Goal: Task Accomplishment & Management: Complete application form

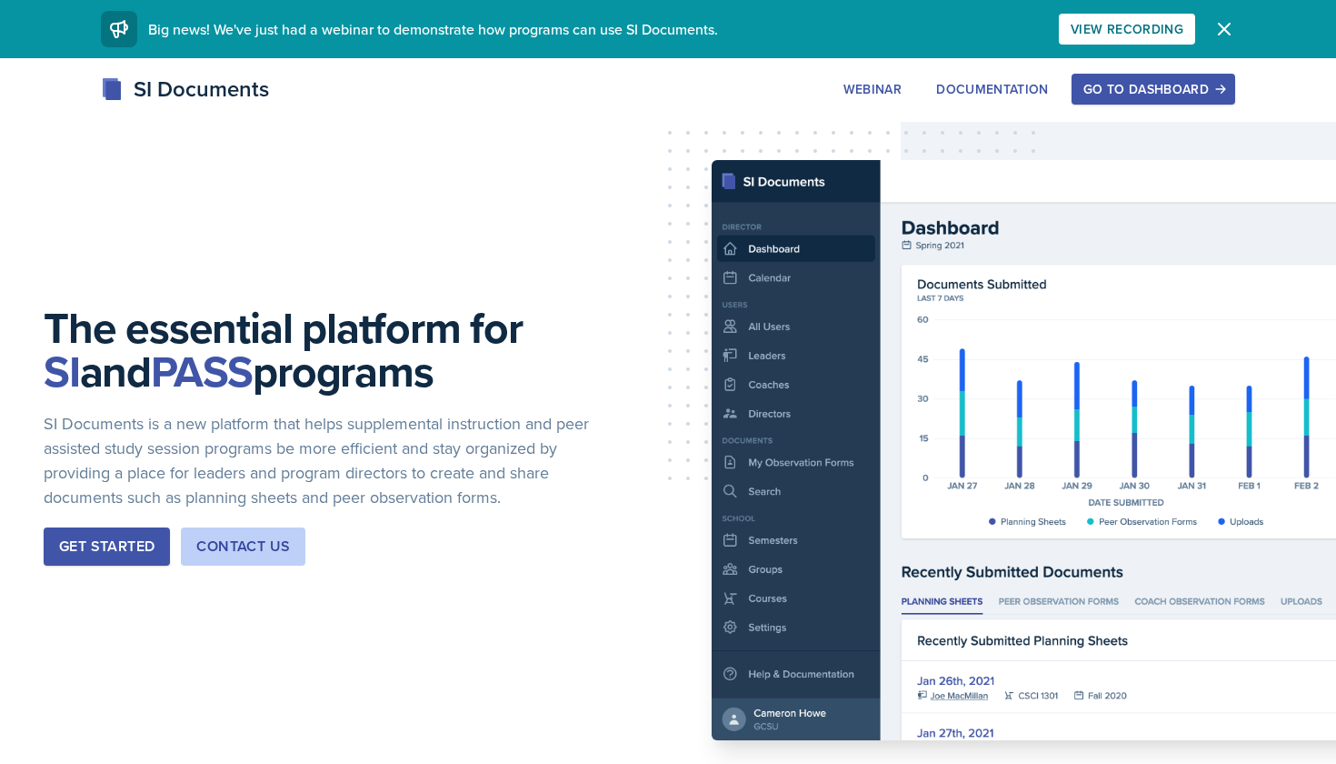
click at [1122, 104] on button "Go to Dashboard" at bounding box center [1154, 89] width 164 height 31
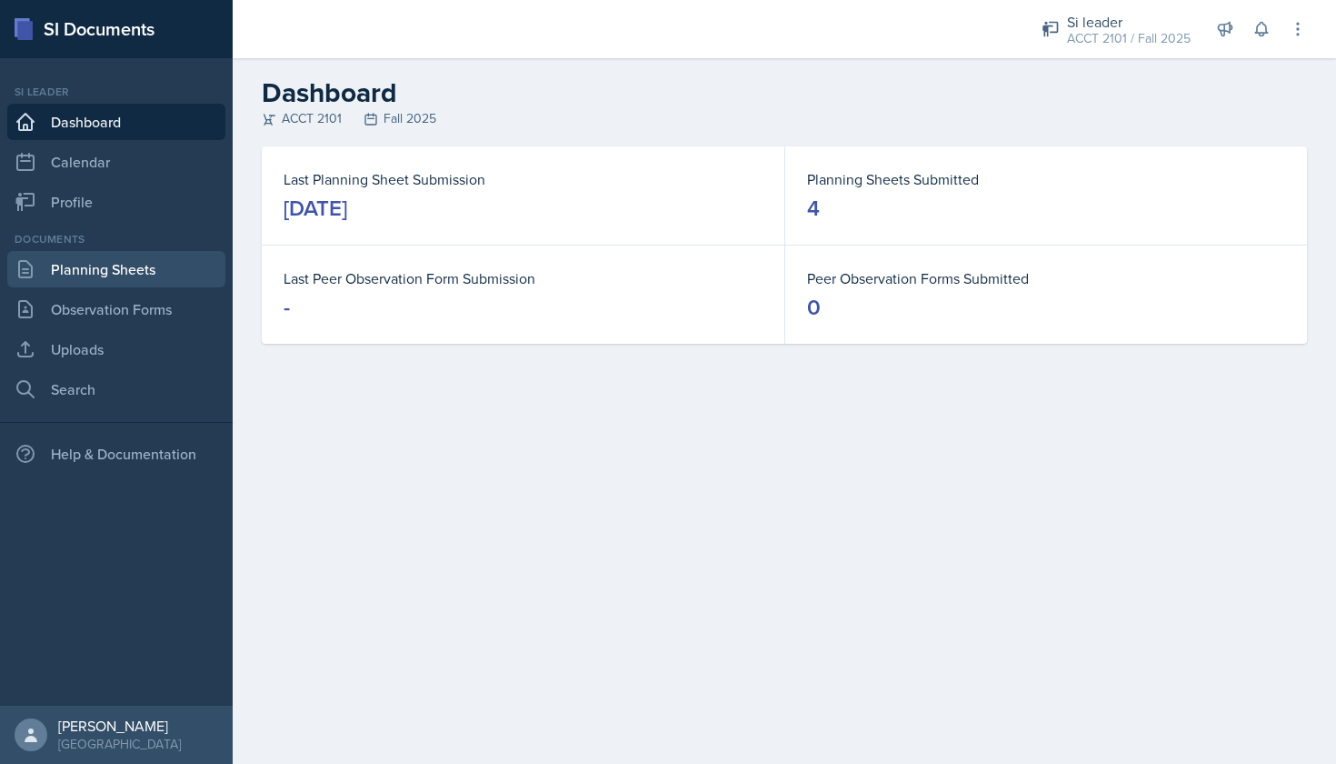
click at [135, 268] on link "Planning Sheets" at bounding box center [116, 269] width 218 height 36
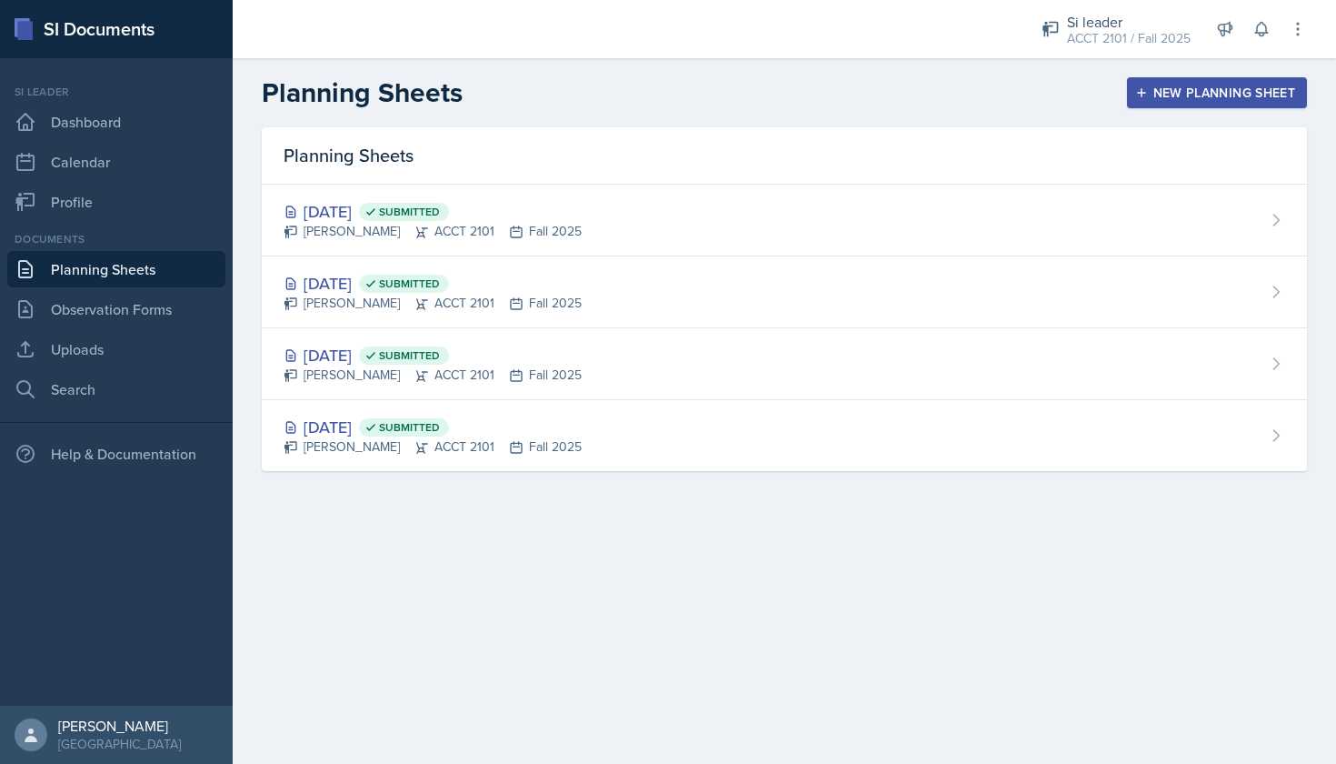
click at [1162, 86] on div "New Planning Sheet" at bounding box center [1217, 92] width 156 height 15
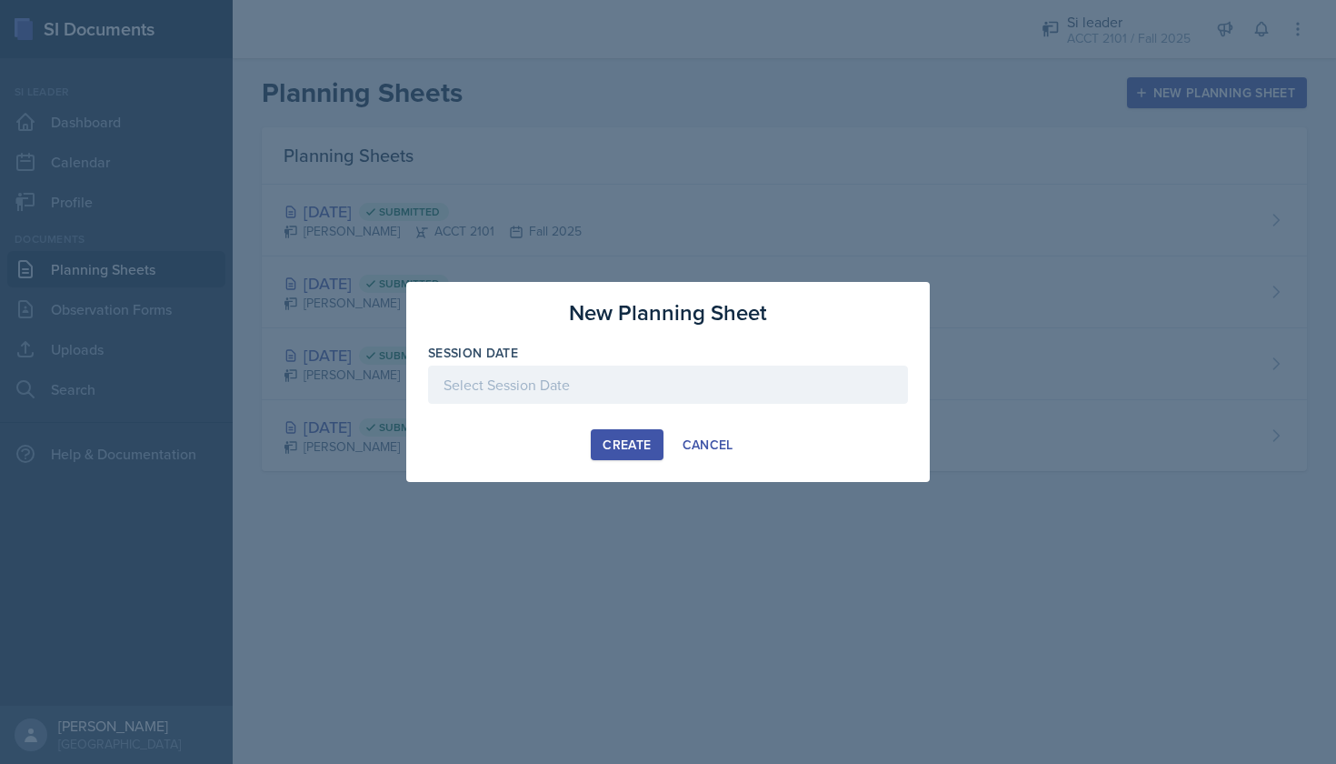
click at [584, 387] on div at bounding box center [668, 384] width 480 height 38
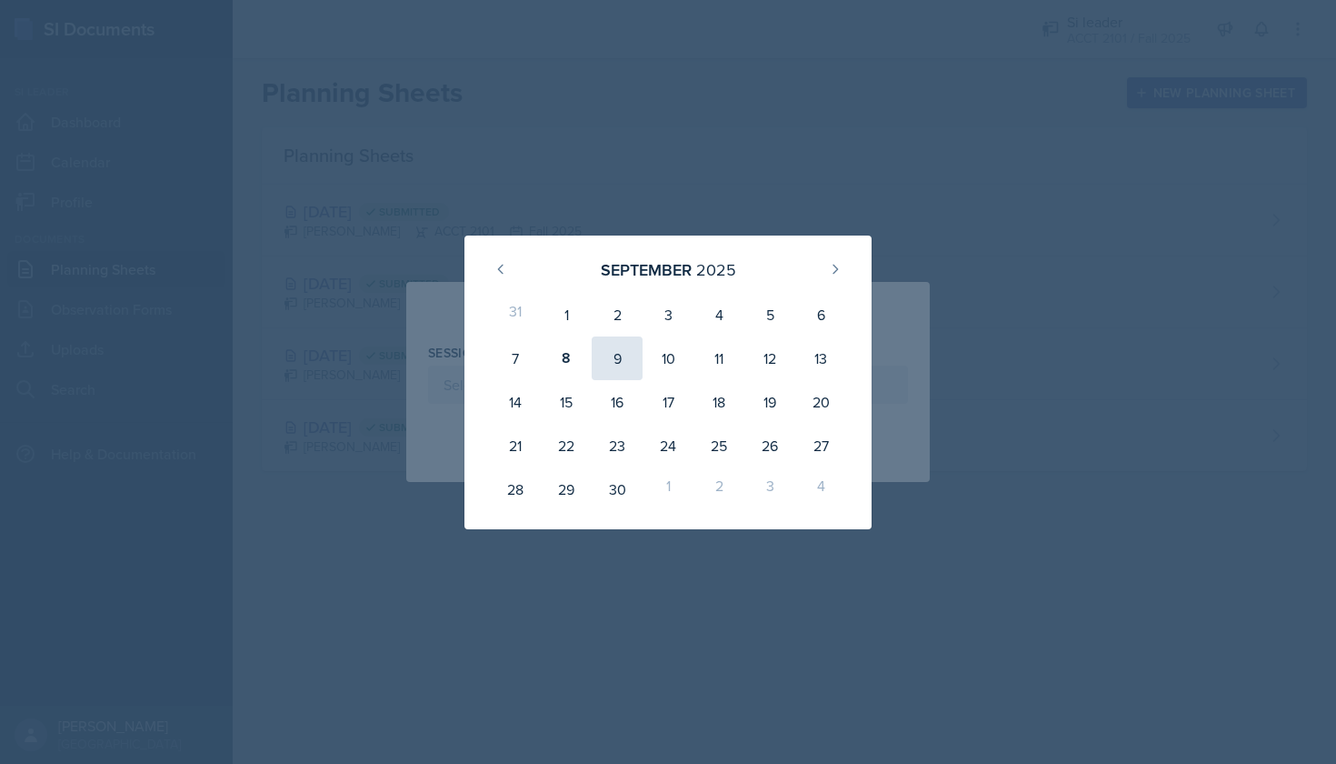
click at [612, 341] on div "9" at bounding box center [617, 358] width 51 height 44
type input "[DATE]"
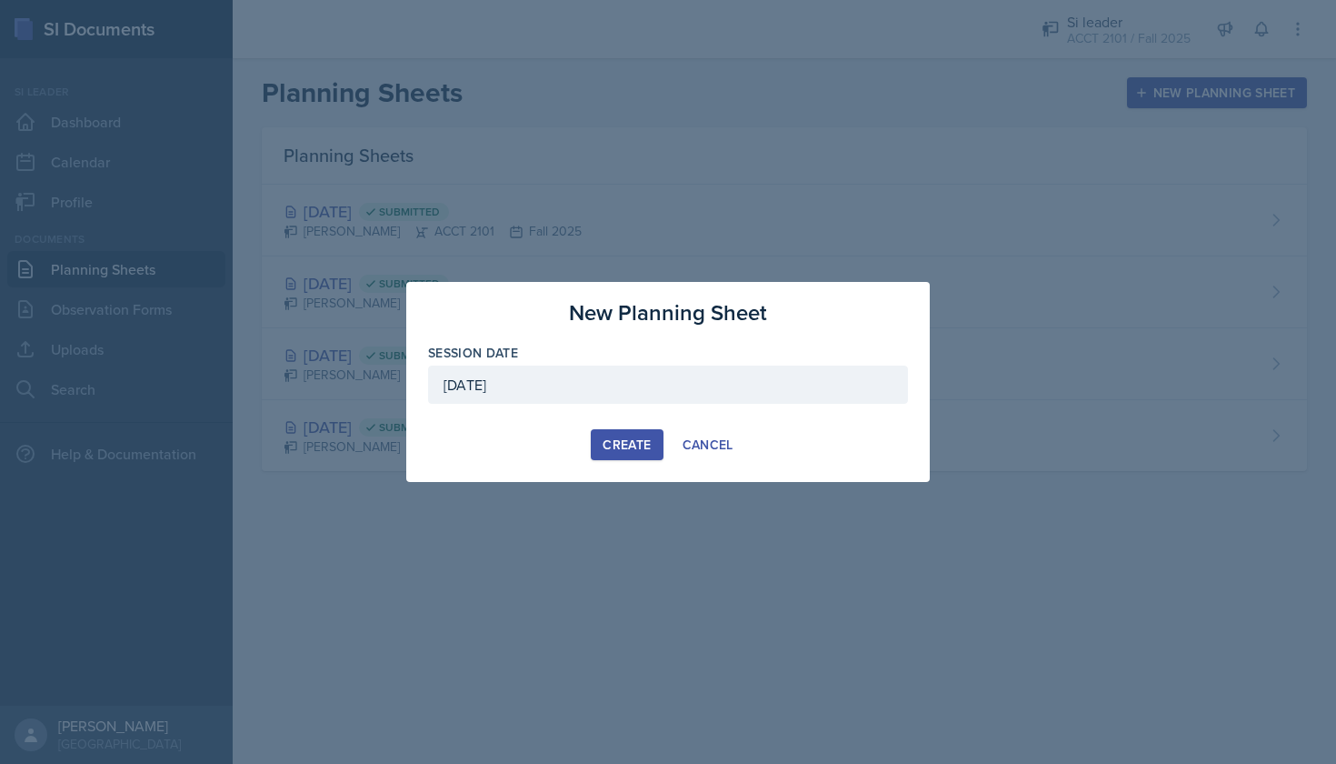
click at [629, 450] on div "Create" at bounding box center [627, 444] width 48 height 15
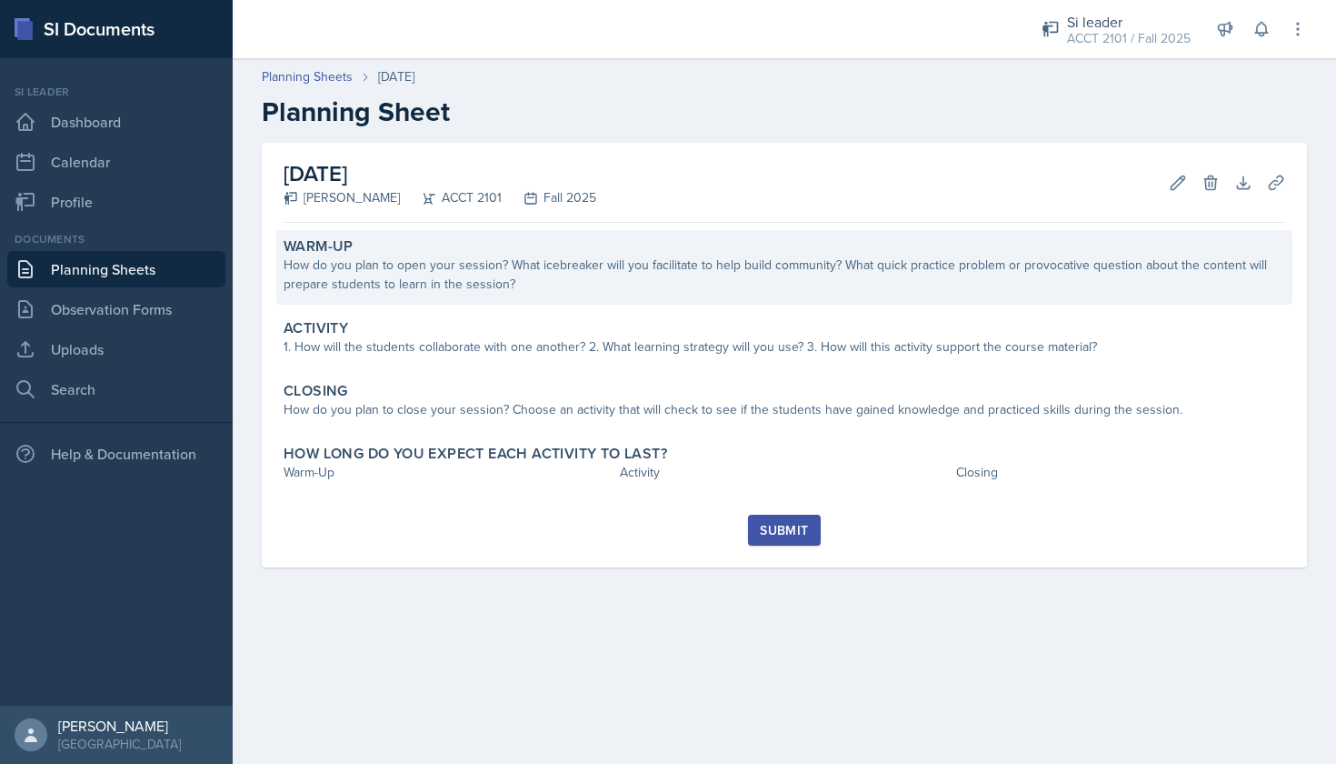
click at [454, 284] on div "How do you plan to open your session? What icebreaker will you facilitate to he…" at bounding box center [785, 274] width 1002 height 38
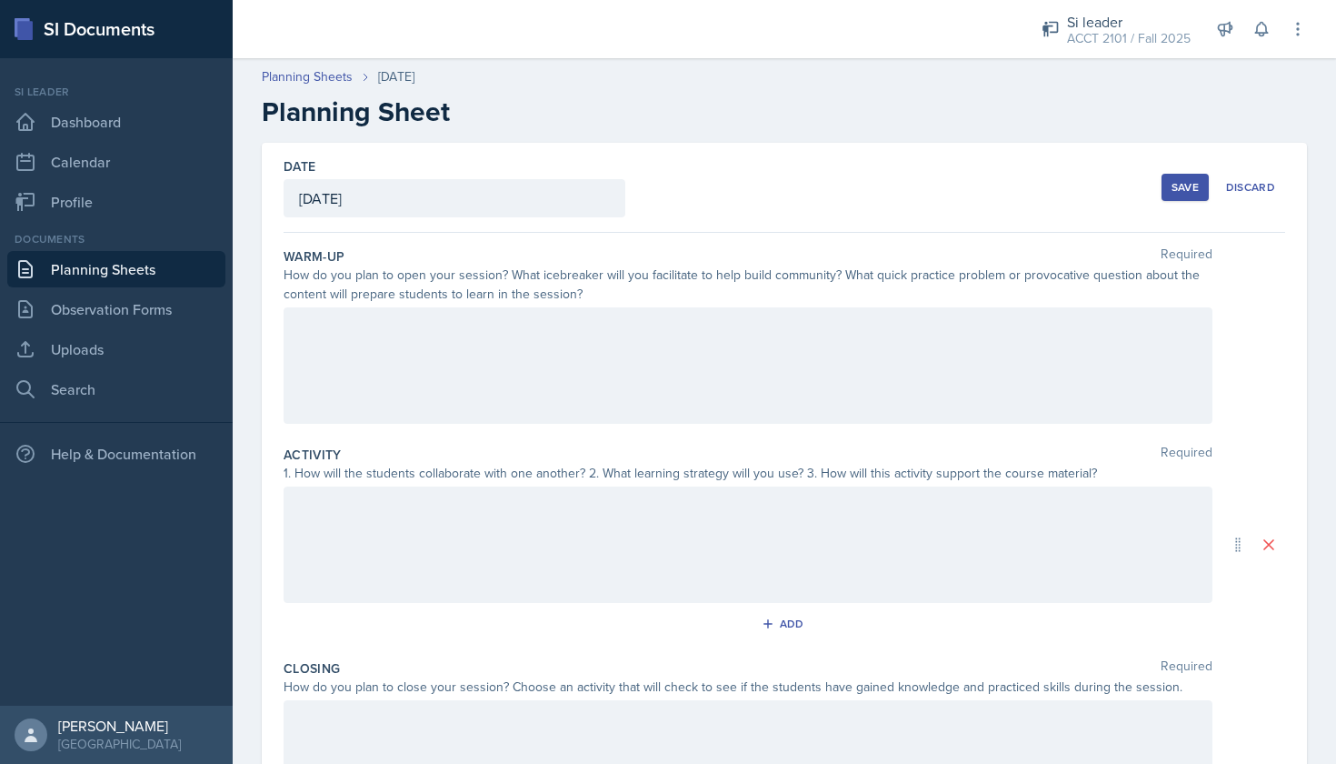
click at [484, 379] on div at bounding box center [748, 365] width 929 height 116
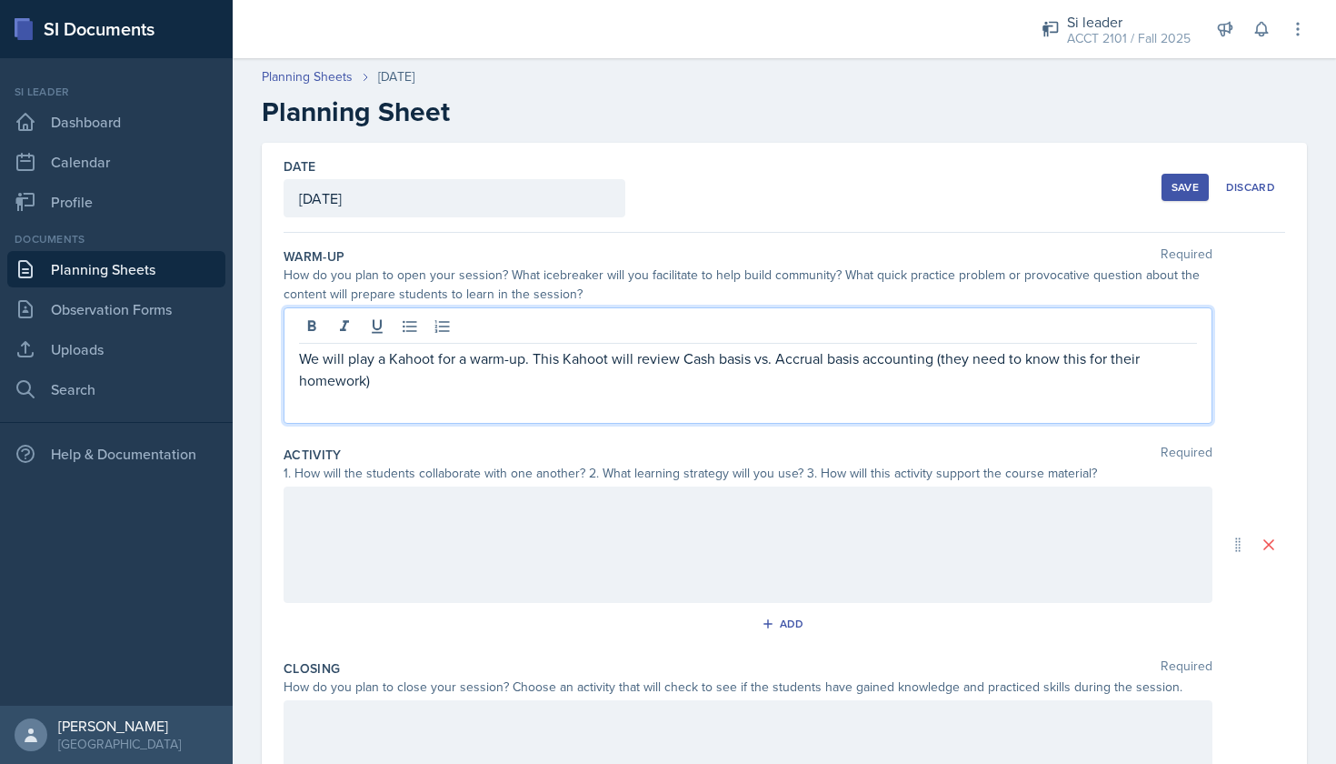
click at [386, 402] on div "We will play a Kahoot for a warm-up. This Kahoot will review Cash basis vs. Acc…" at bounding box center [748, 365] width 929 height 116
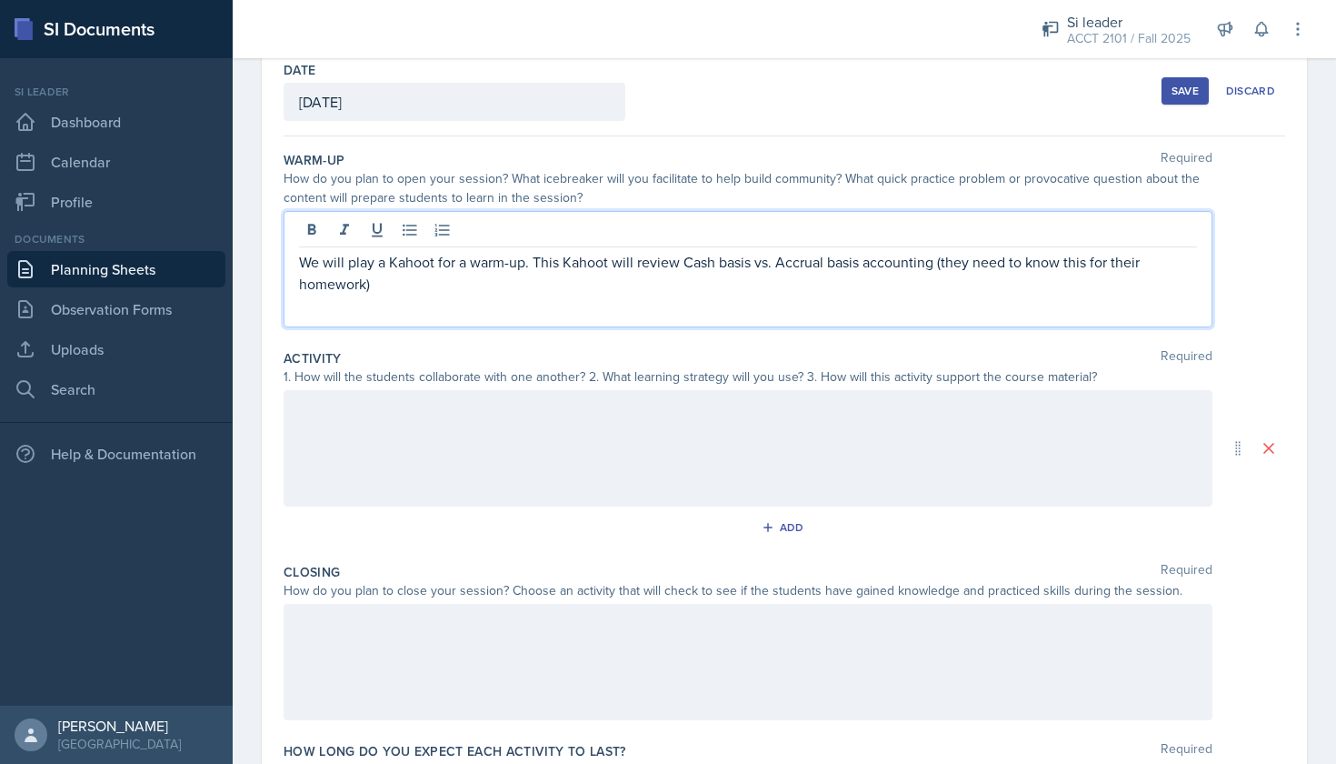
scroll to position [98, 0]
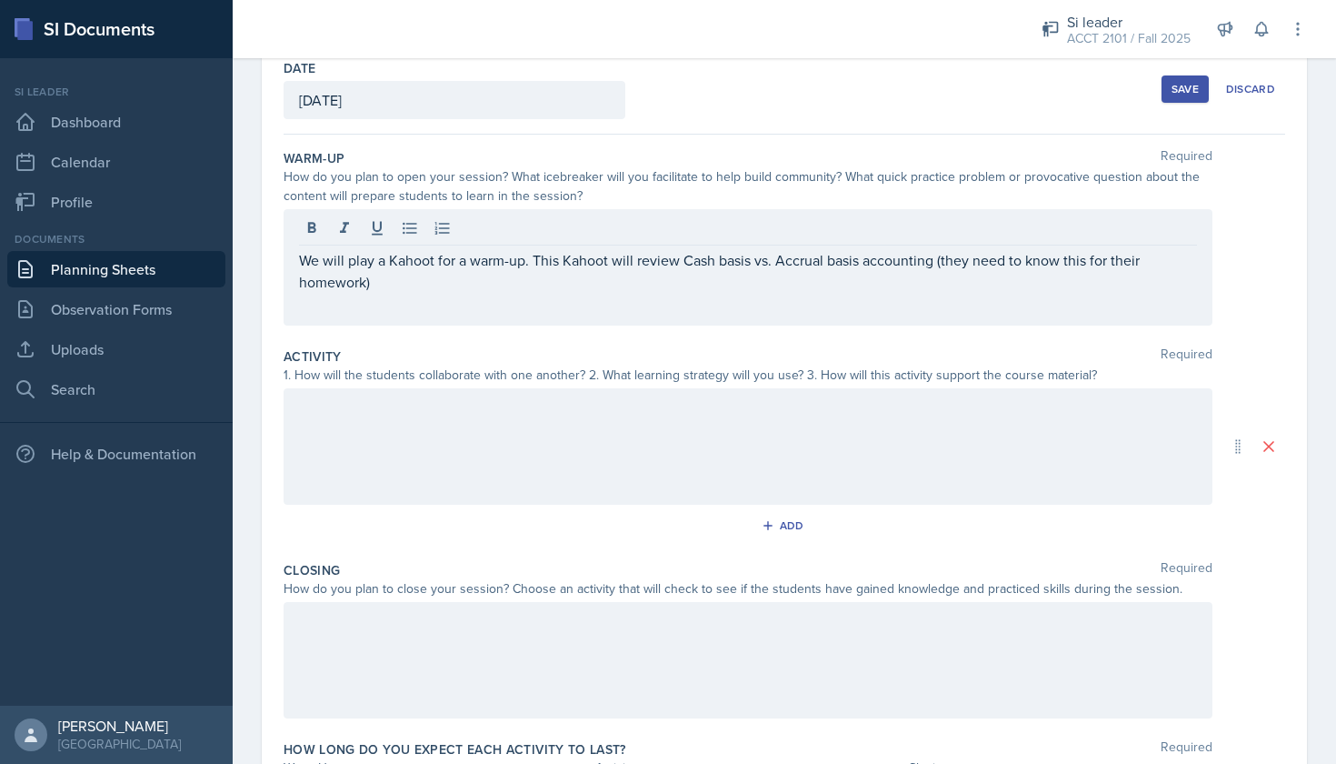
click at [371, 430] on div at bounding box center [748, 446] width 929 height 116
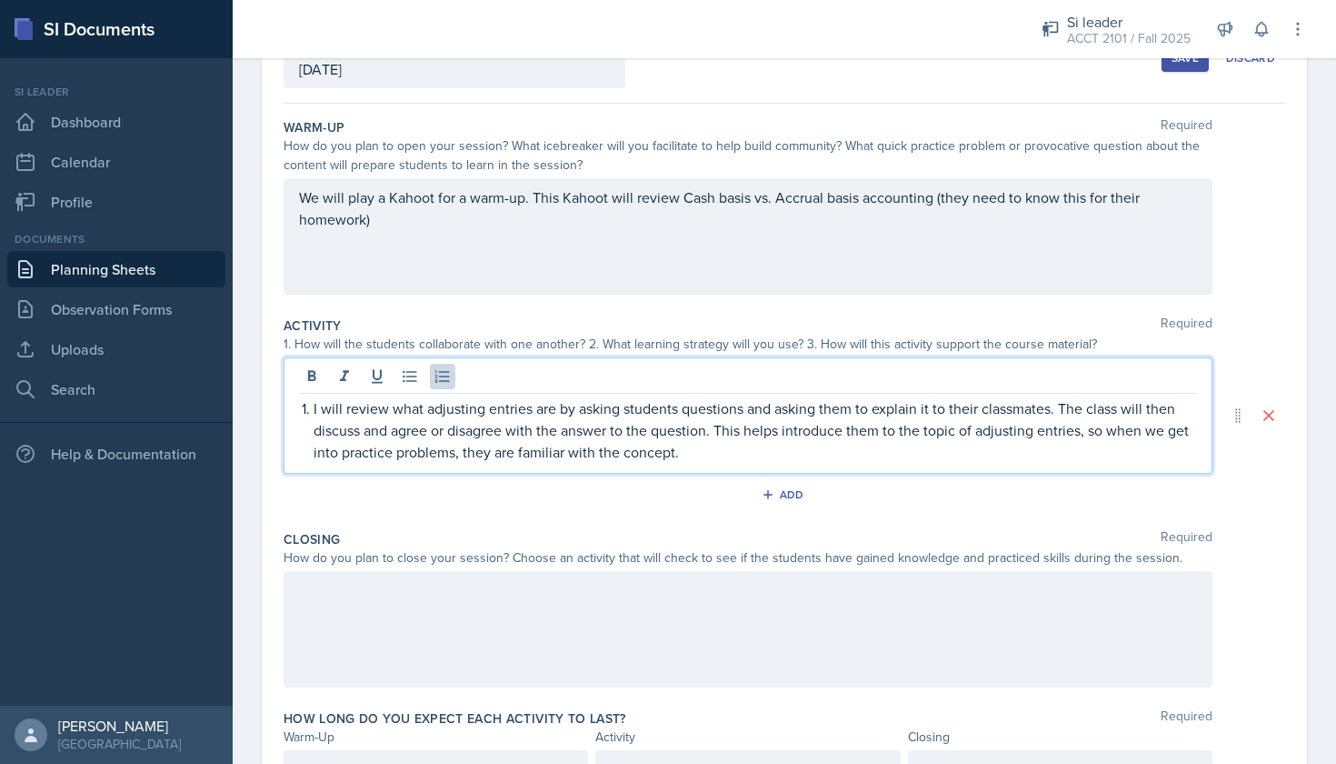
scroll to position [139, 0]
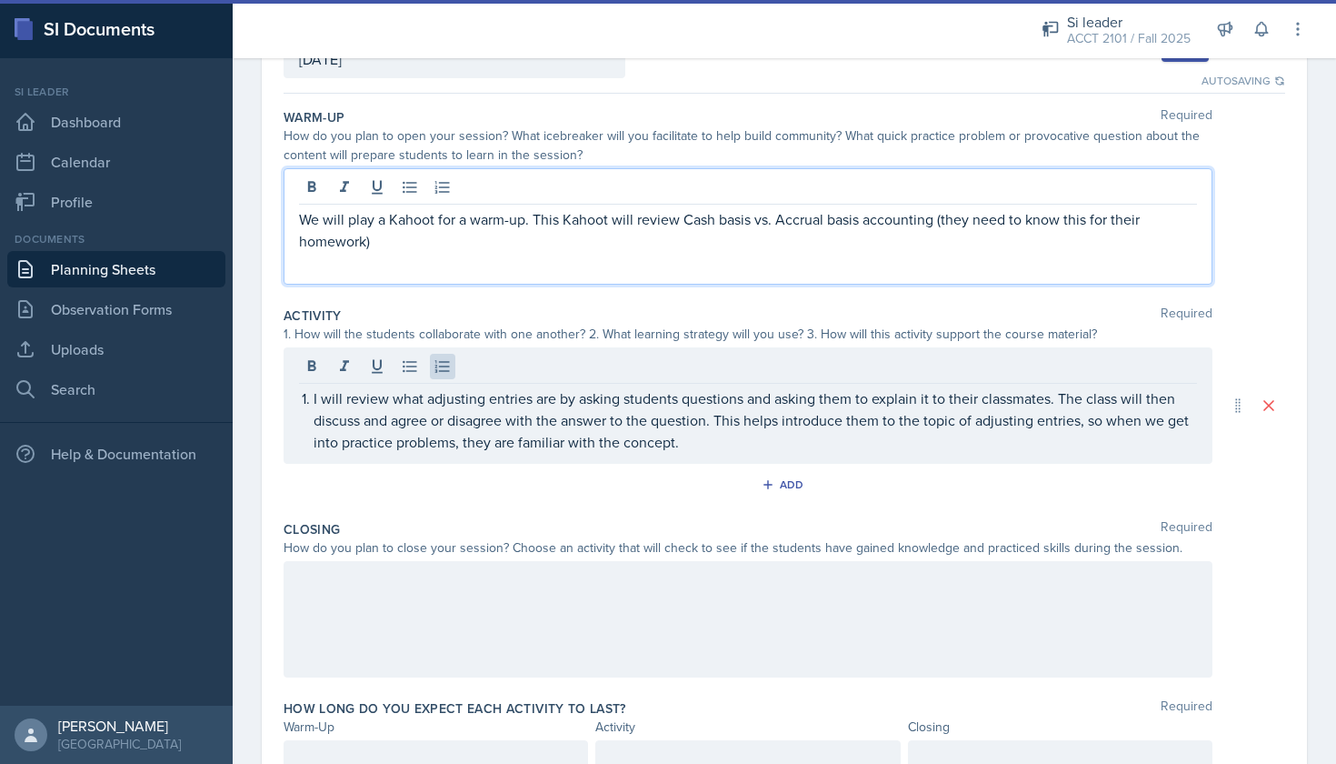
click at [369, 212] on p "We will play a Kahoot for a warm-up. This Kahoot will review Cash basis vs. Acc…" at bounding box center [748, 230] width 898 height 44
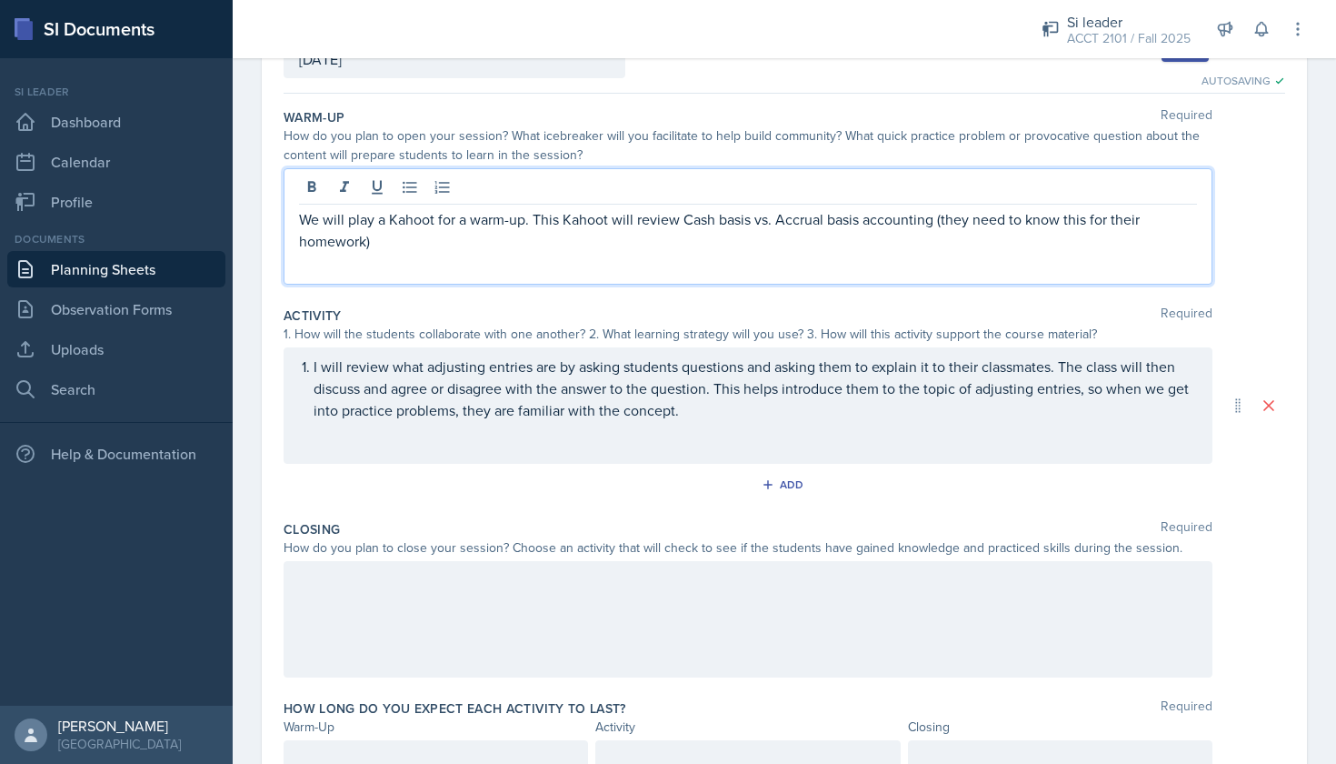
click at [738, 406] on p "I will review what adjusting entries are by asking students questions and askin…" at bounding box center [755, 387] width 883 height 65
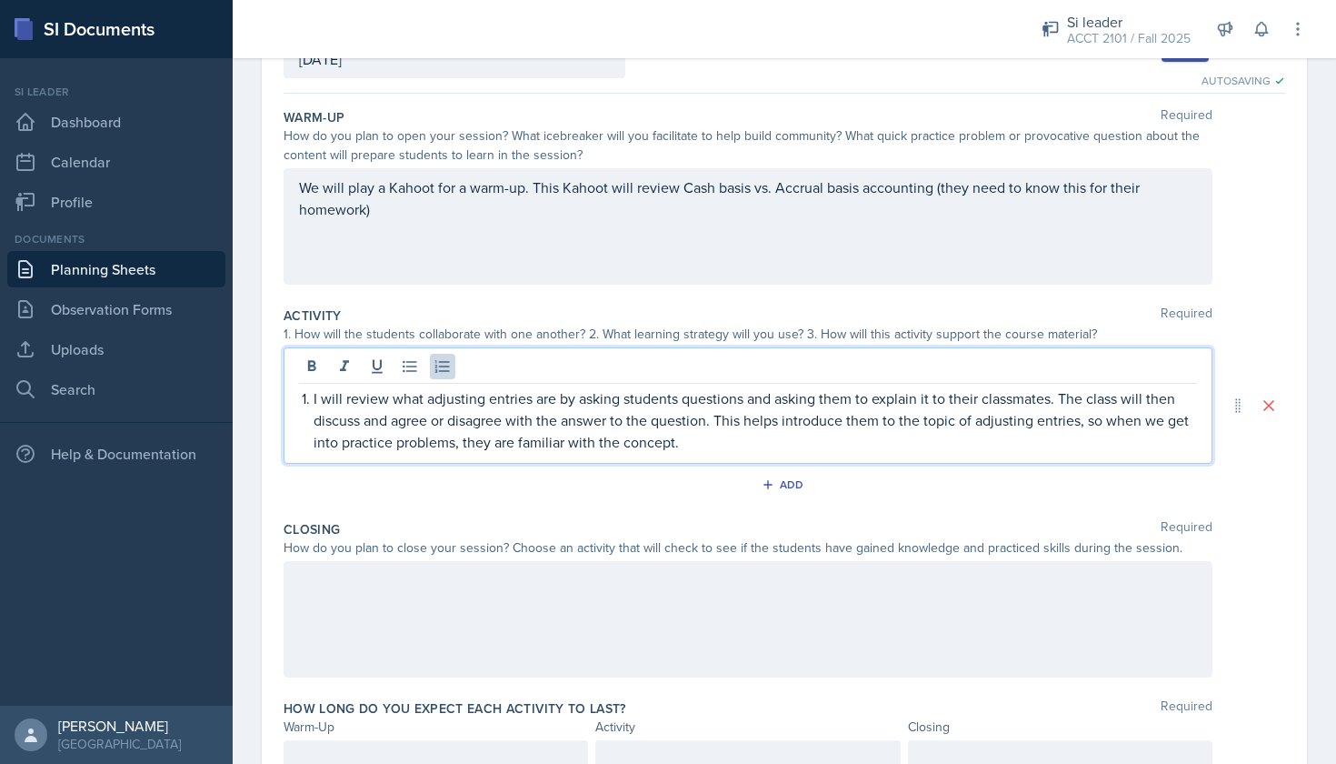
click at [707, 447] on p "I will review what adjusting entries are by asking students questions and askin…" at bounding box center [755, 419] width 883 height 65
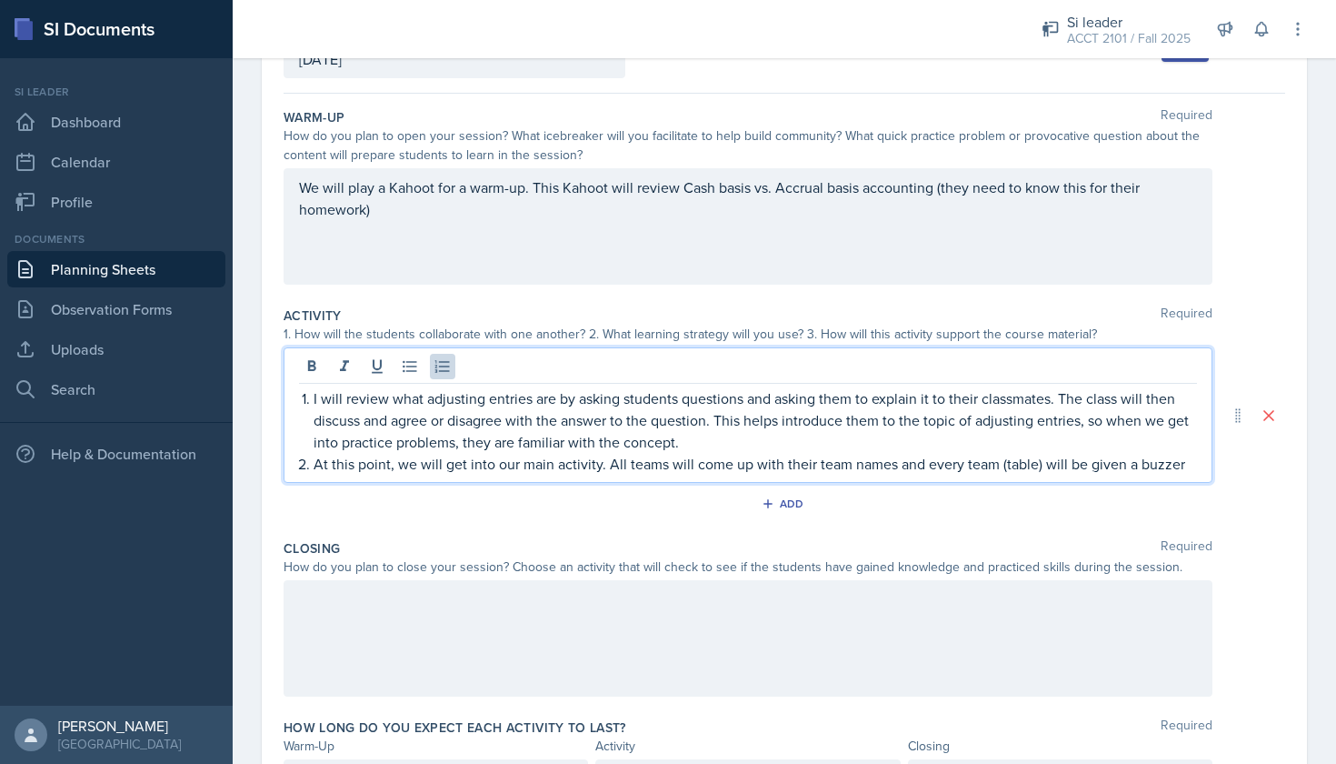
click at [1182, 461] on p "At this point, we will get into our main activity. All teams will come up with …" at bounding box center [755, 464] width 883 height 22
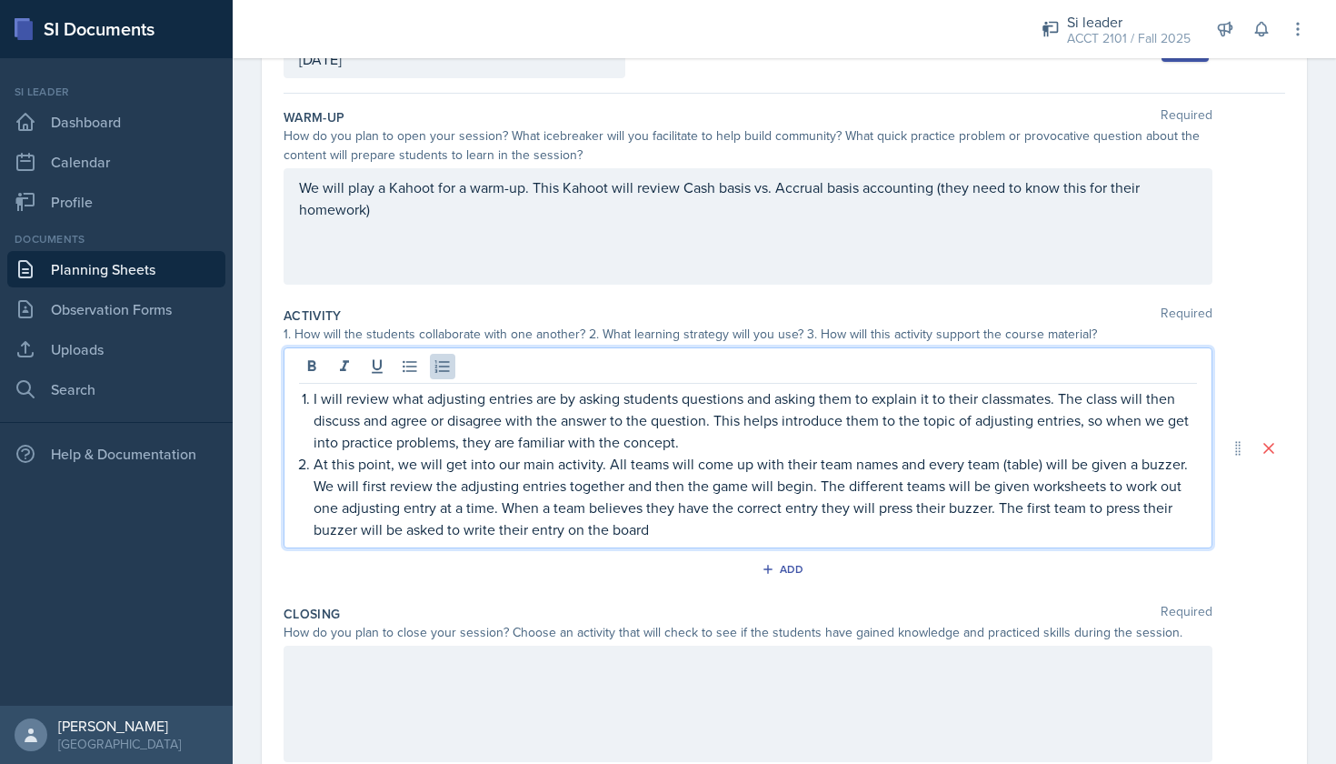
click at [664, 528] on p "At this point, we will get into our main activity. All teams will come up with …" at bounding box center [755, 496] width 883 height 87
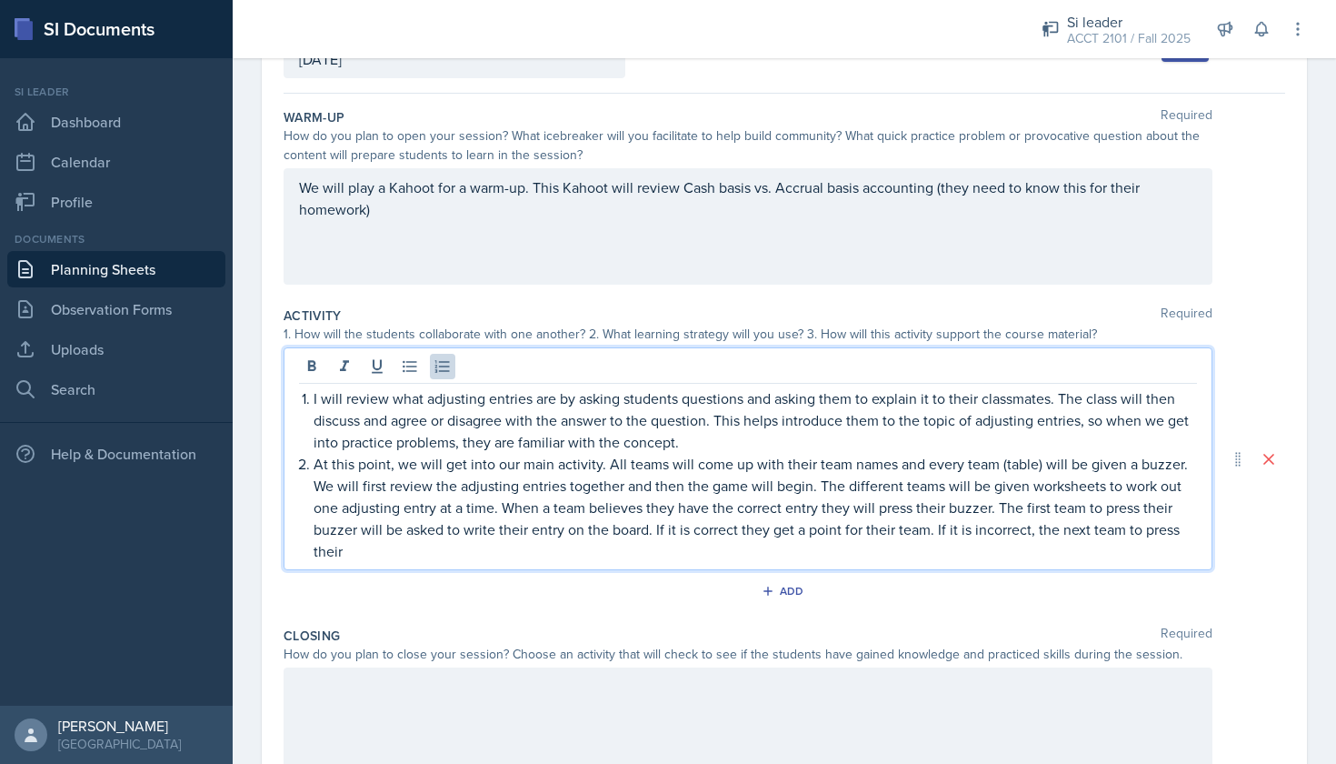
drag, startPoint x: 355, startPoint y: 556, endPoint x: 1055, endPoint y: 523, distance: 700.7
click at [1055, 523] on p "At this point, we will get into our main activity. All teams will come up with …" at bounding box center [755, 507] width 883 height 109
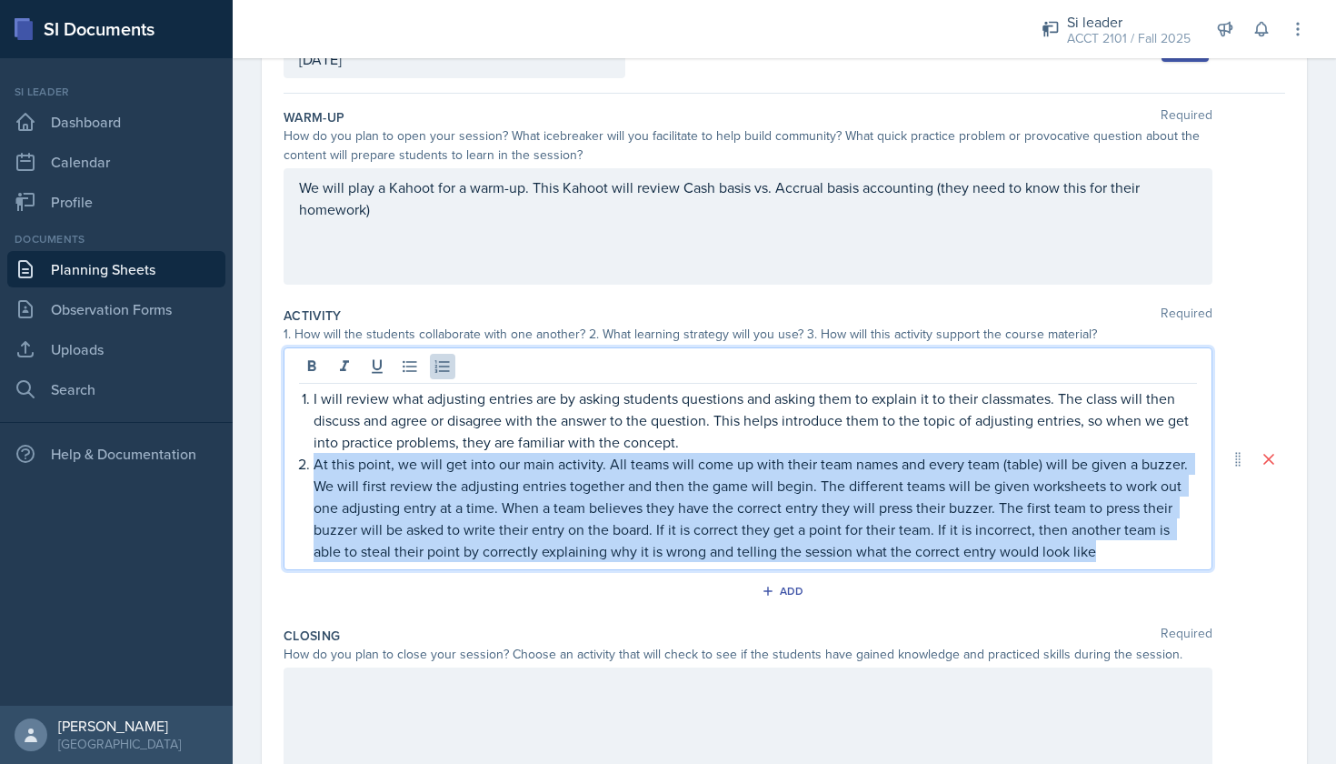
drag, startPoint x: 1107, startPoint y: 550, endPoint x: 310, endPoint y: 462, distance: 802.0
click at [310, 462] on div "I will review what adjusting entries are by asking students questions and askin…" at bounding box center [748, 474] width 898 height 175
click at [314, 472] on p "At this point, we will get into our main activity. All teams will come up with …" at bounding box center [755, 507] width 883 height 109
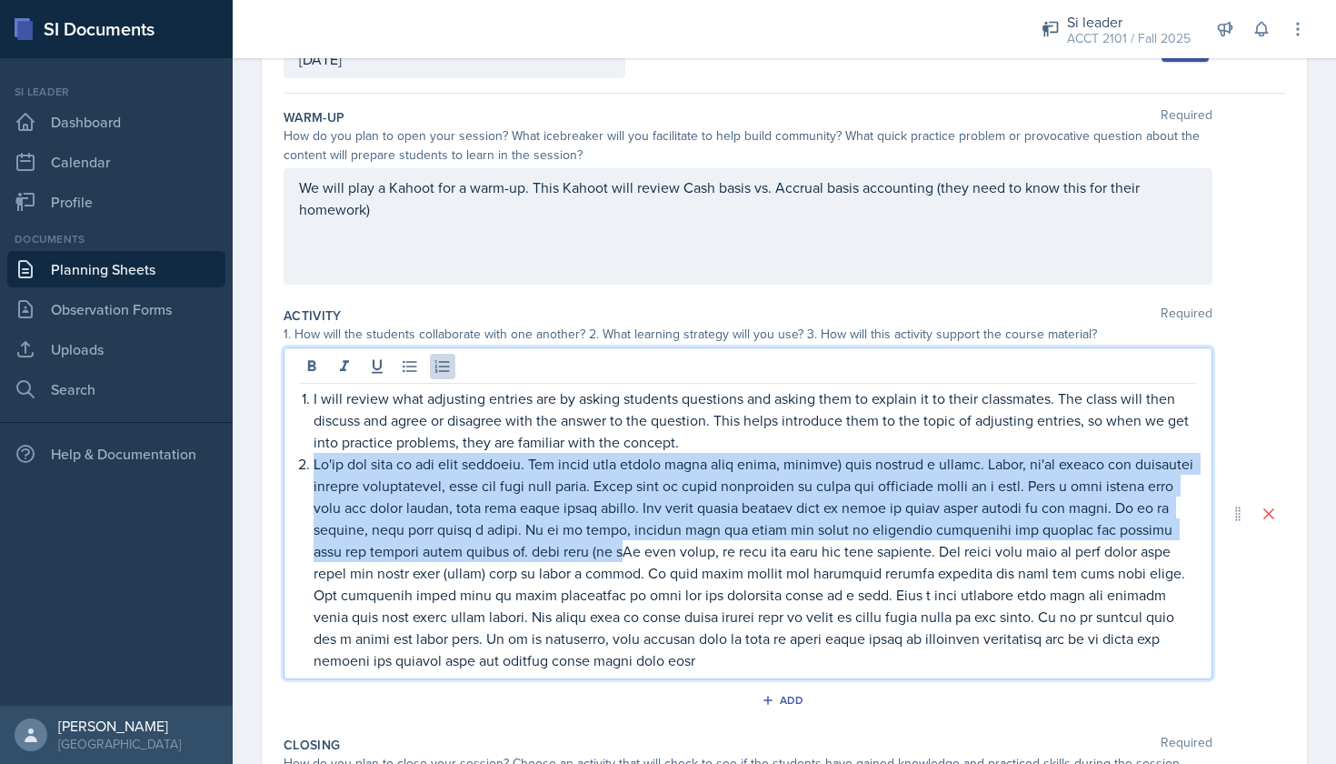
drag, startPoint x: 515, startPoint y: 550, endPoint x: 315, endPoint y: 459, distance: 219.7
click at [315, 459] on p at bounding box center [755, 562] width 883 height 218
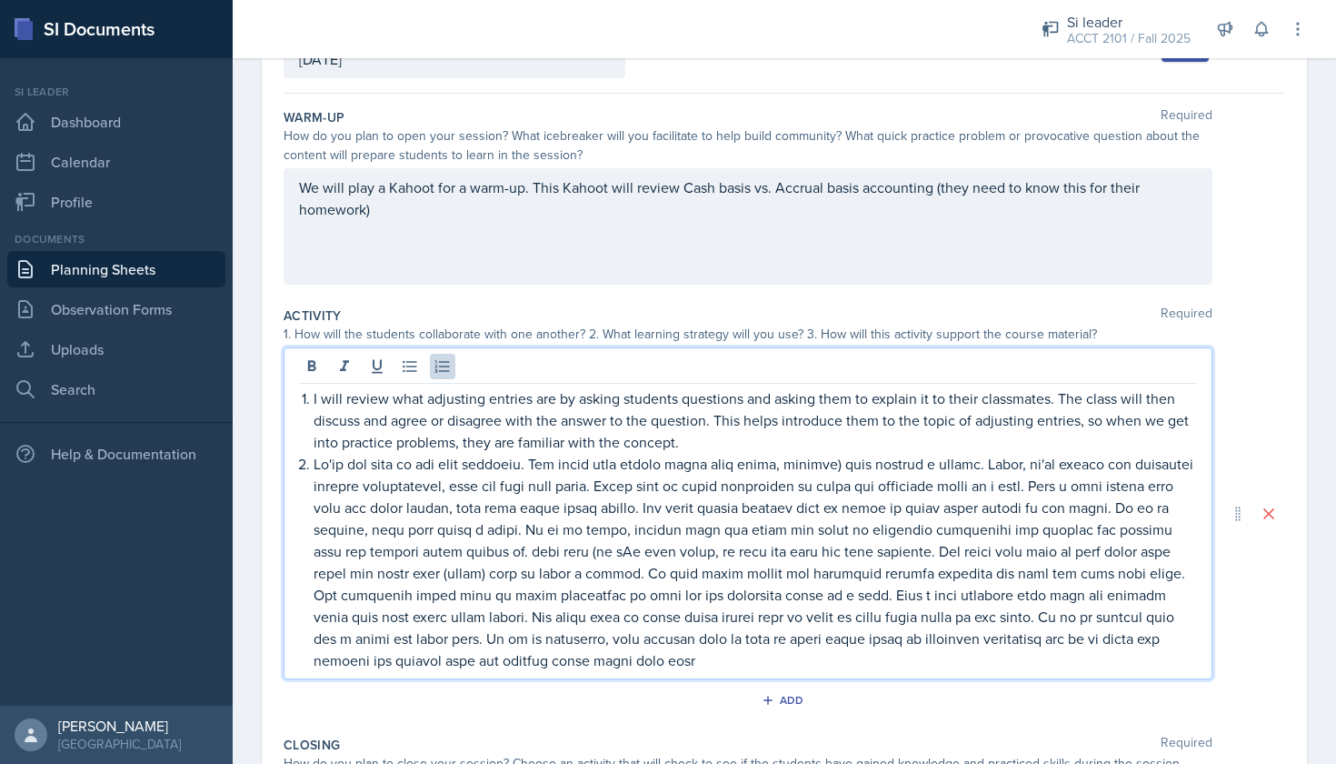
click at [847, 451] on p "I will review what adjusting entries are by asking students questions and askin…" at bounding box center [755, 419] width 883 height 65
click at [853, 458] on p at bounding box center [755, 562] width 883 height 218
drag, startPoint x: 863, startPoint y: 465, endPoint x: 827, endPoint y: 468, distance: 35.6
click at [827, 468] on p at bounding box center [755, 562] width 883 height 218
click at [484, 541] on p at bounding box center [755, 562] width 883 height 218
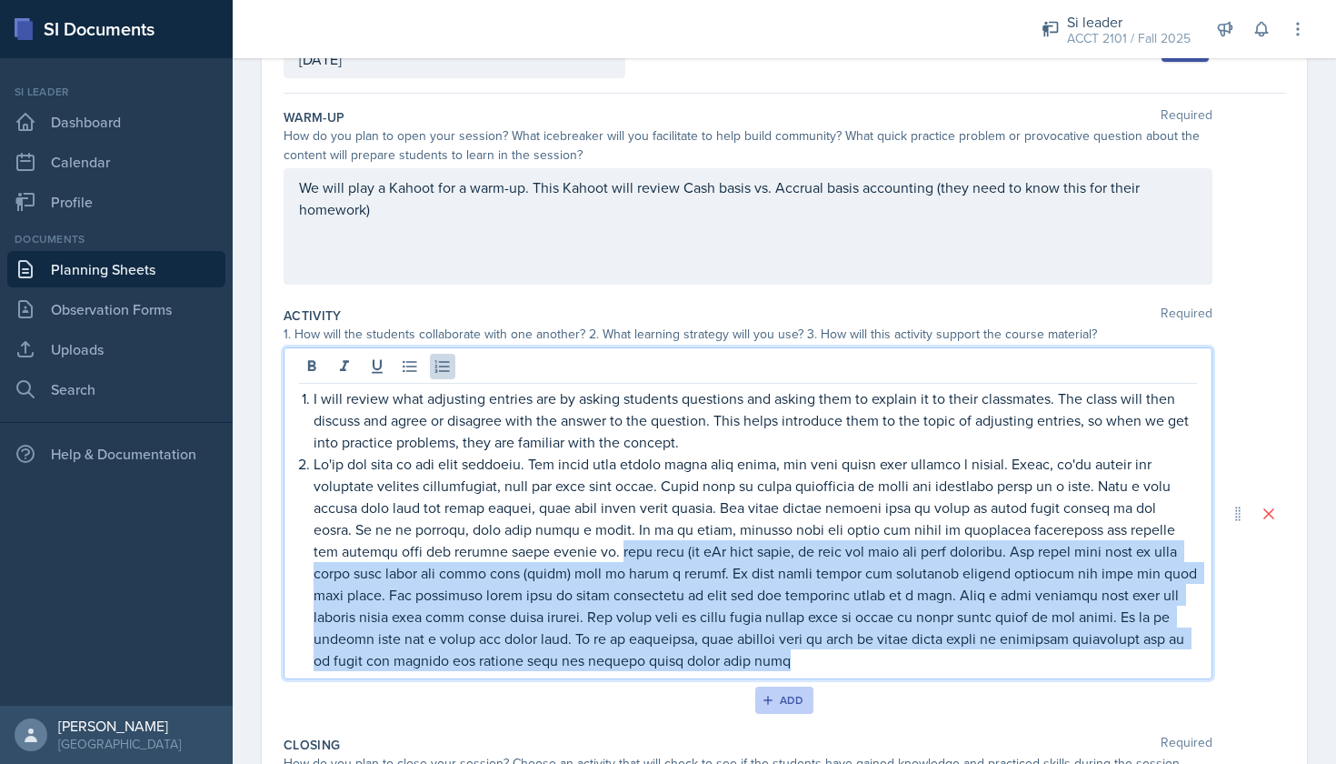
drag, startPoint x: 467, startPoint y: 551, endPoint x: 807, endPoint y: 712, distance: 376.1
click at [807, 712] on div "Activity Required 1. How will the students collaborate with one another? 2. Wha…" at bounding box center [785, 513] width 1002 height 429
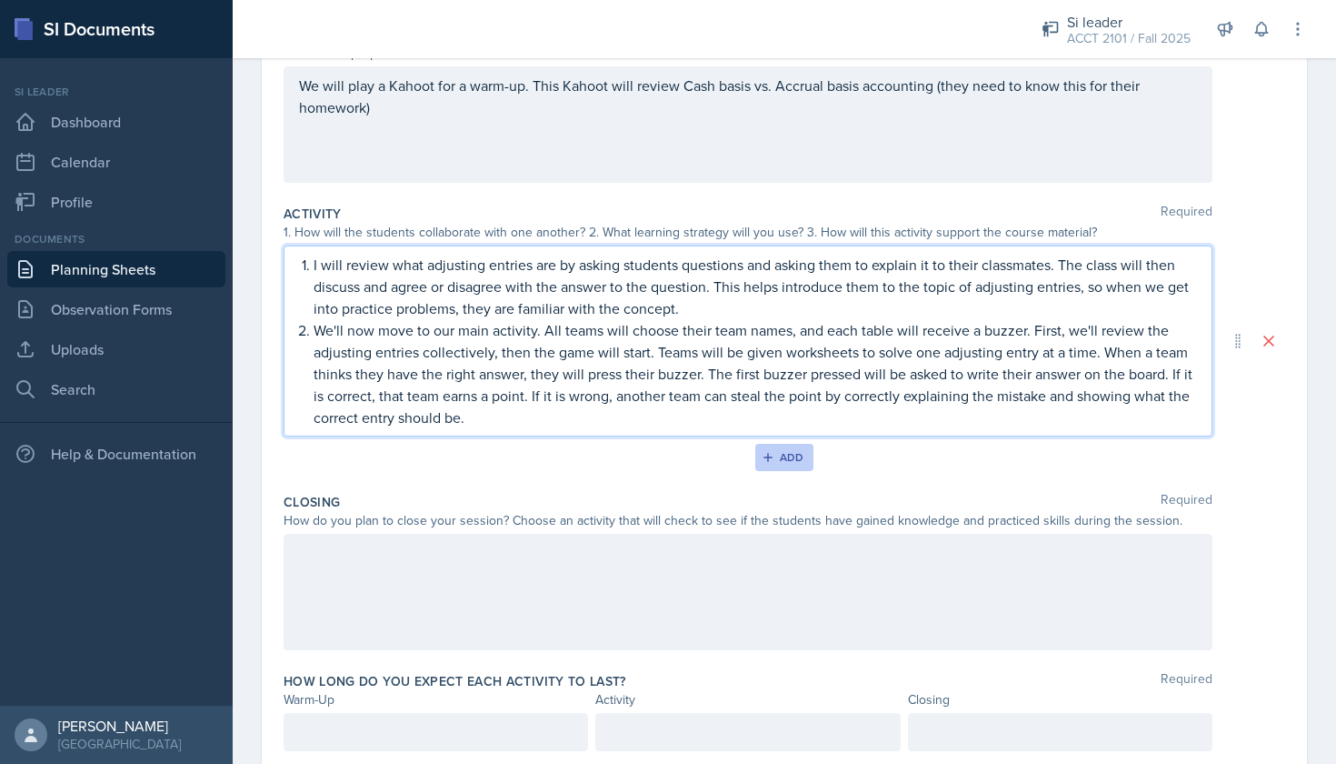
scroll to position [243, 0]
click at [529, 545] on div at bounding box center [748, 590] width 929 height 116
